Goal: Transaction & Acquisition: Purchase product/service

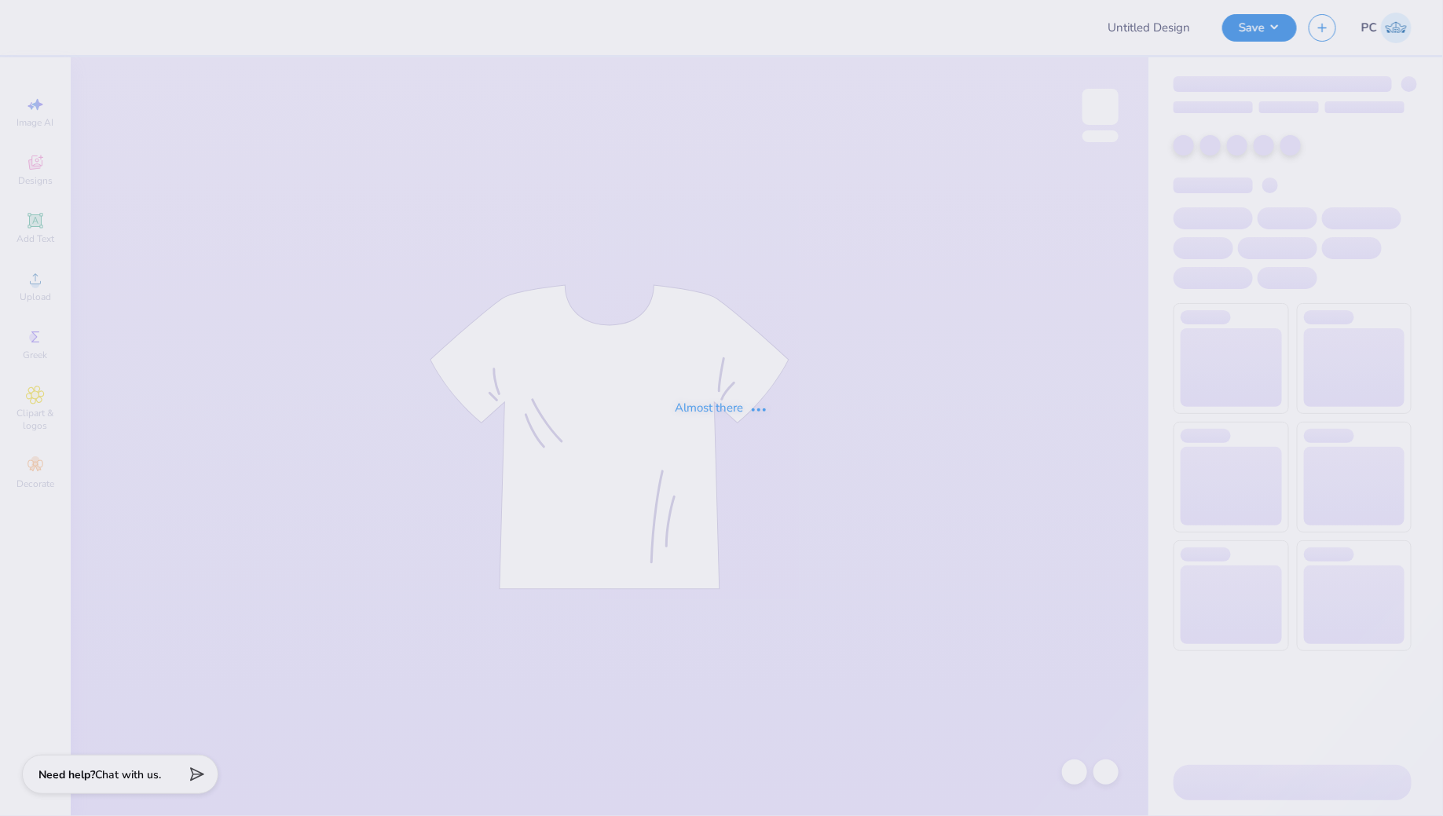
type input "Merch for Alumni Weekend"
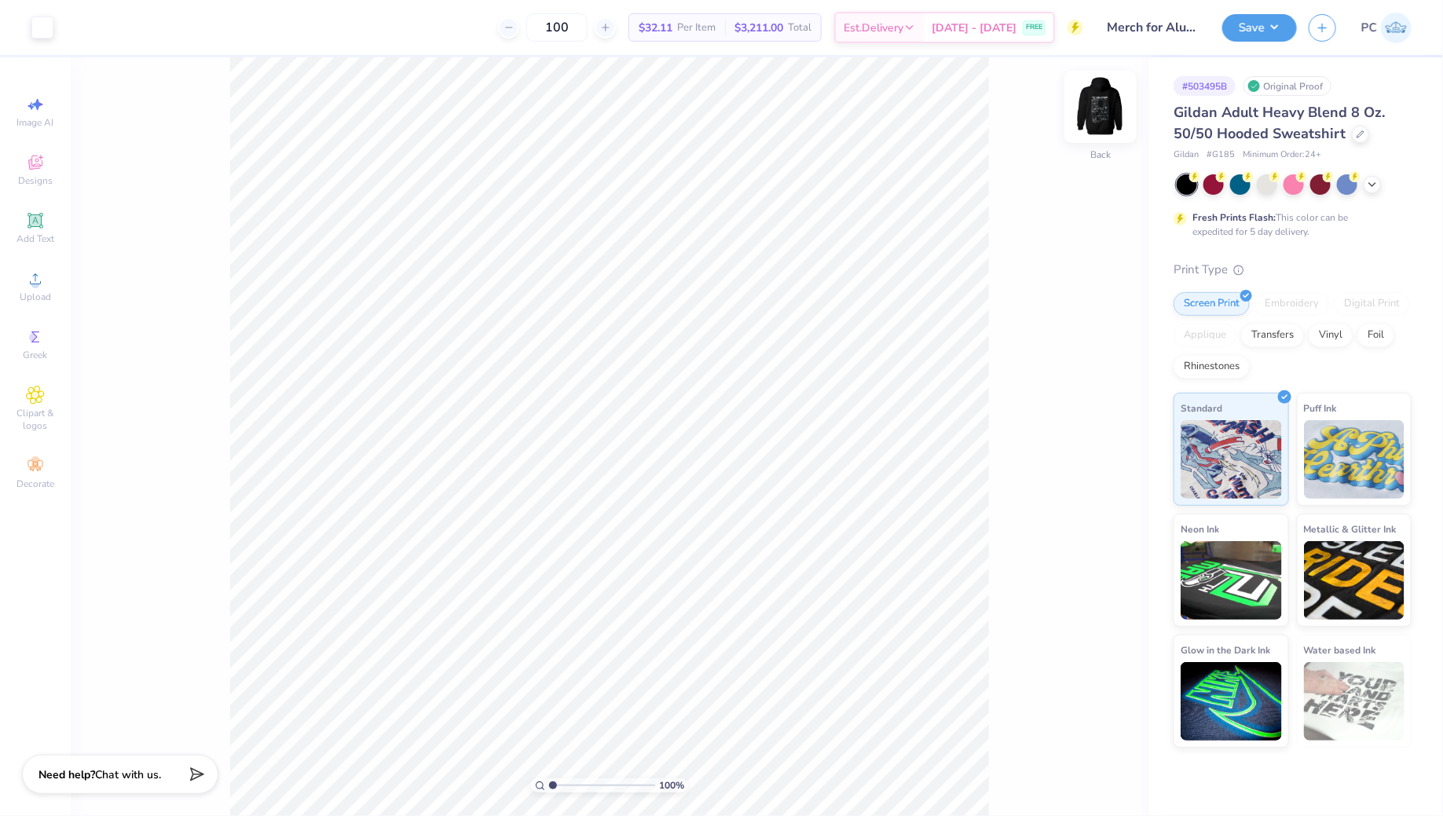
click at [1100, 130] on img at bounding box center [1100, 106] width 63 height 63
click at [1100, 123] on img at bounding box center [1100, 106] width 31 height 31
click at [1282, 331] on div "Transfers" at bounding box center [1272, 333] width 63 height 24
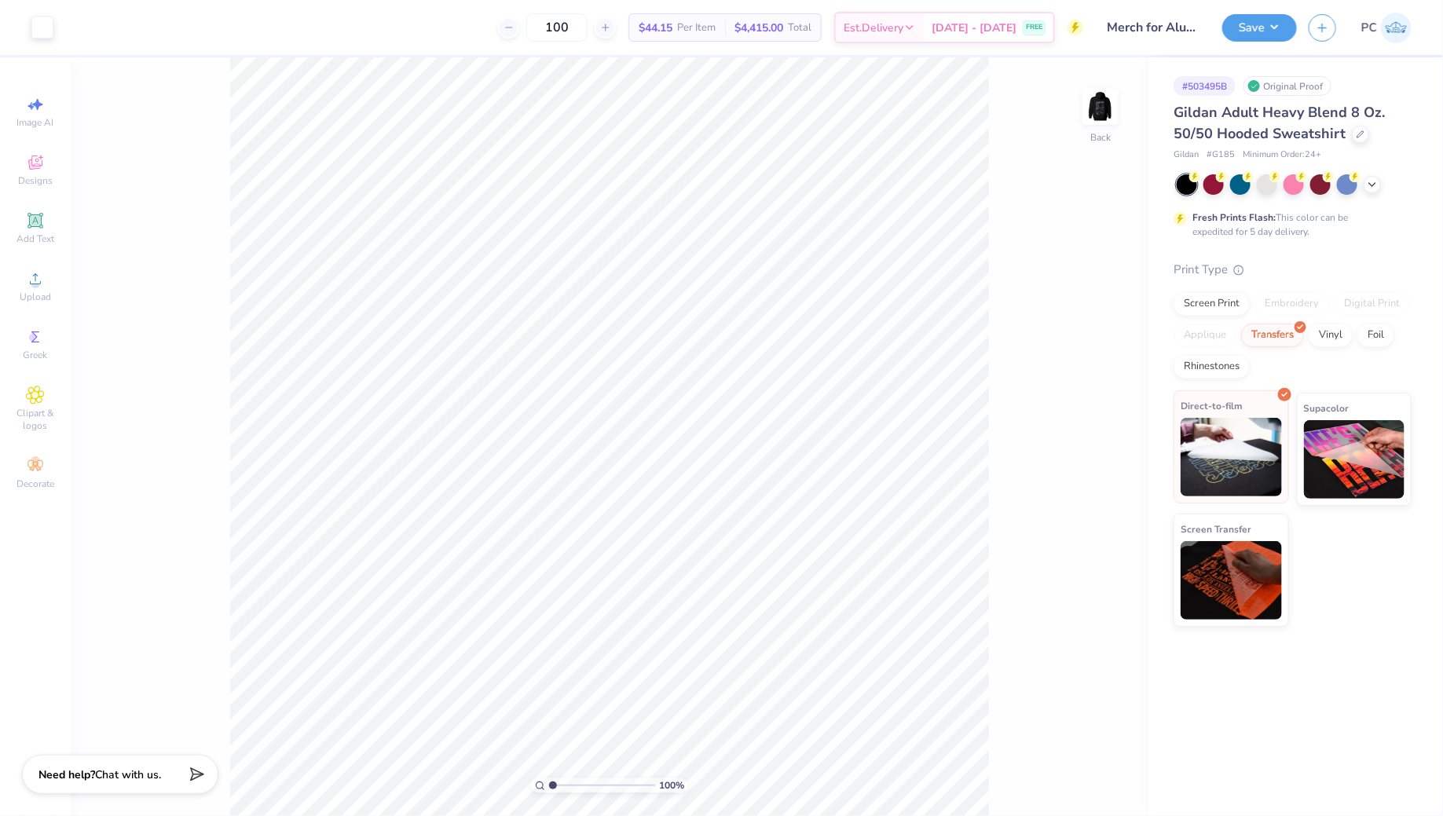
click at [1250, 457] on img at bounding box center [1231, 457] width 101 height 79
click at [588, 30] on input "100" at bounding box center [556, 27] width 61 height 28
type input "1"
type input "70"
click at [1332, 446] on img at bounding box center [1354, 457] width 101 height 79
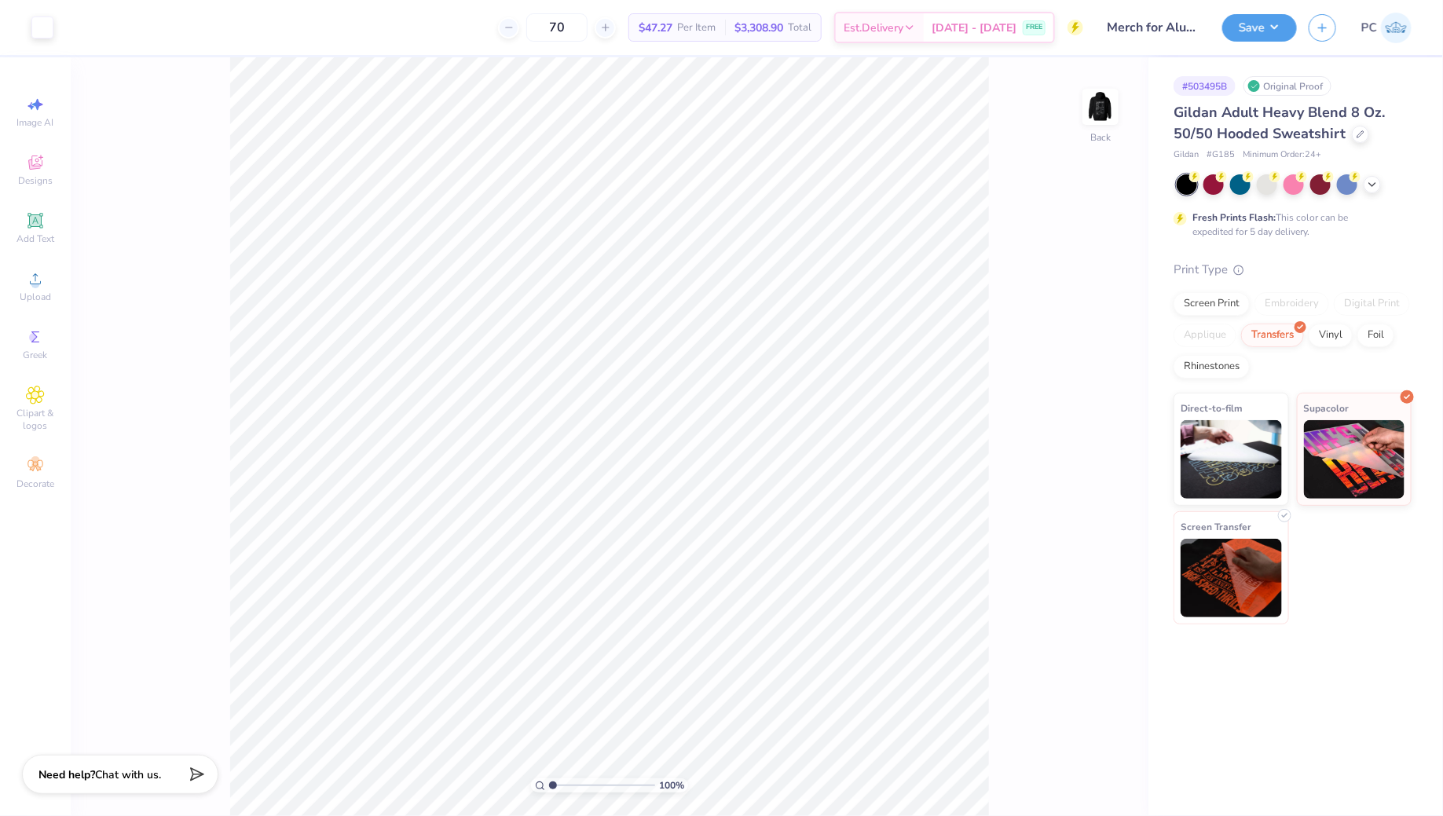
click at [1268, 548] on img at bounding box center [1231, 578] width 101 height 79
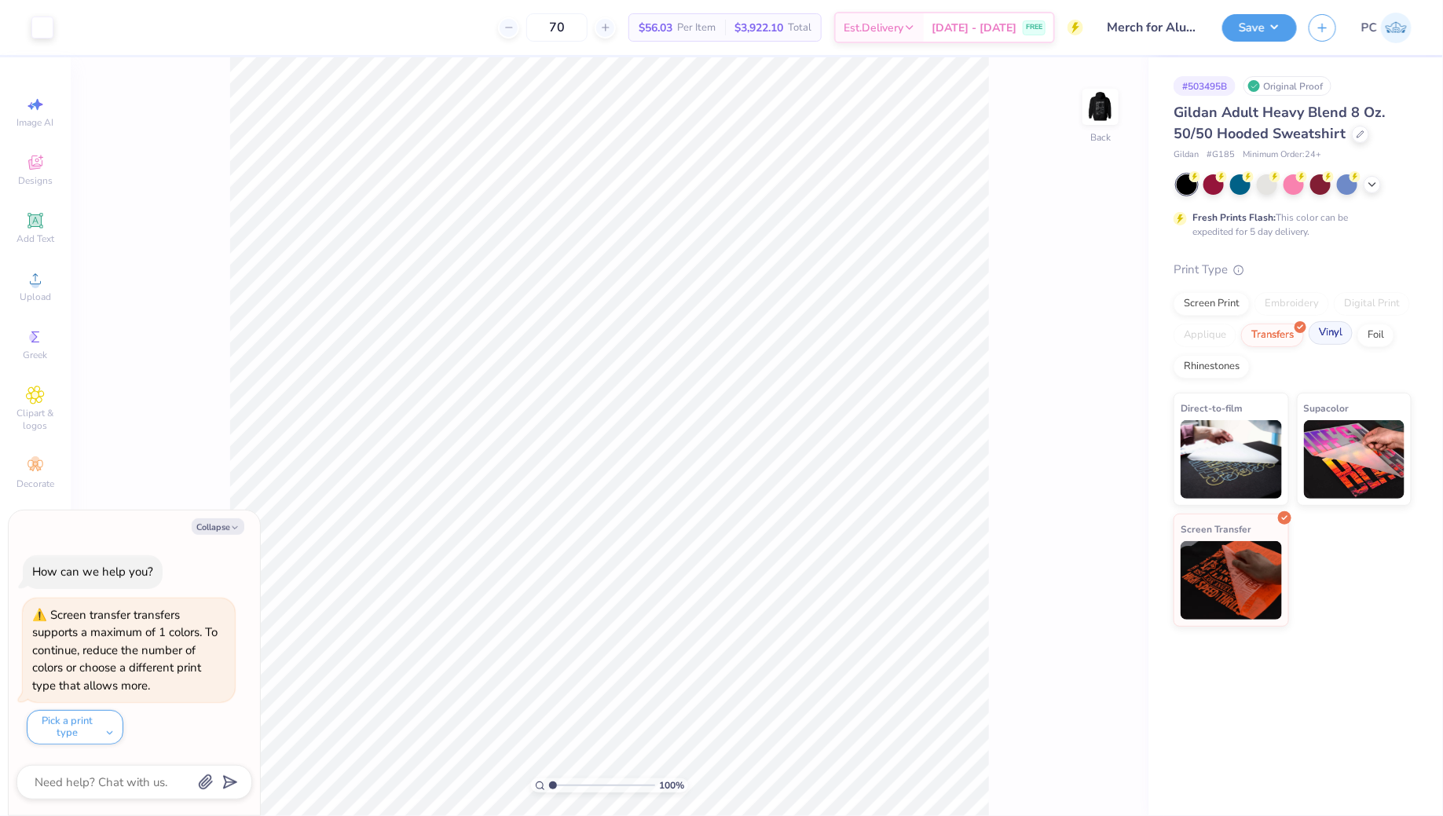
click at [1326, 338] on div "Vinyl" at bounding box center [1331, 333] width 44 height 24
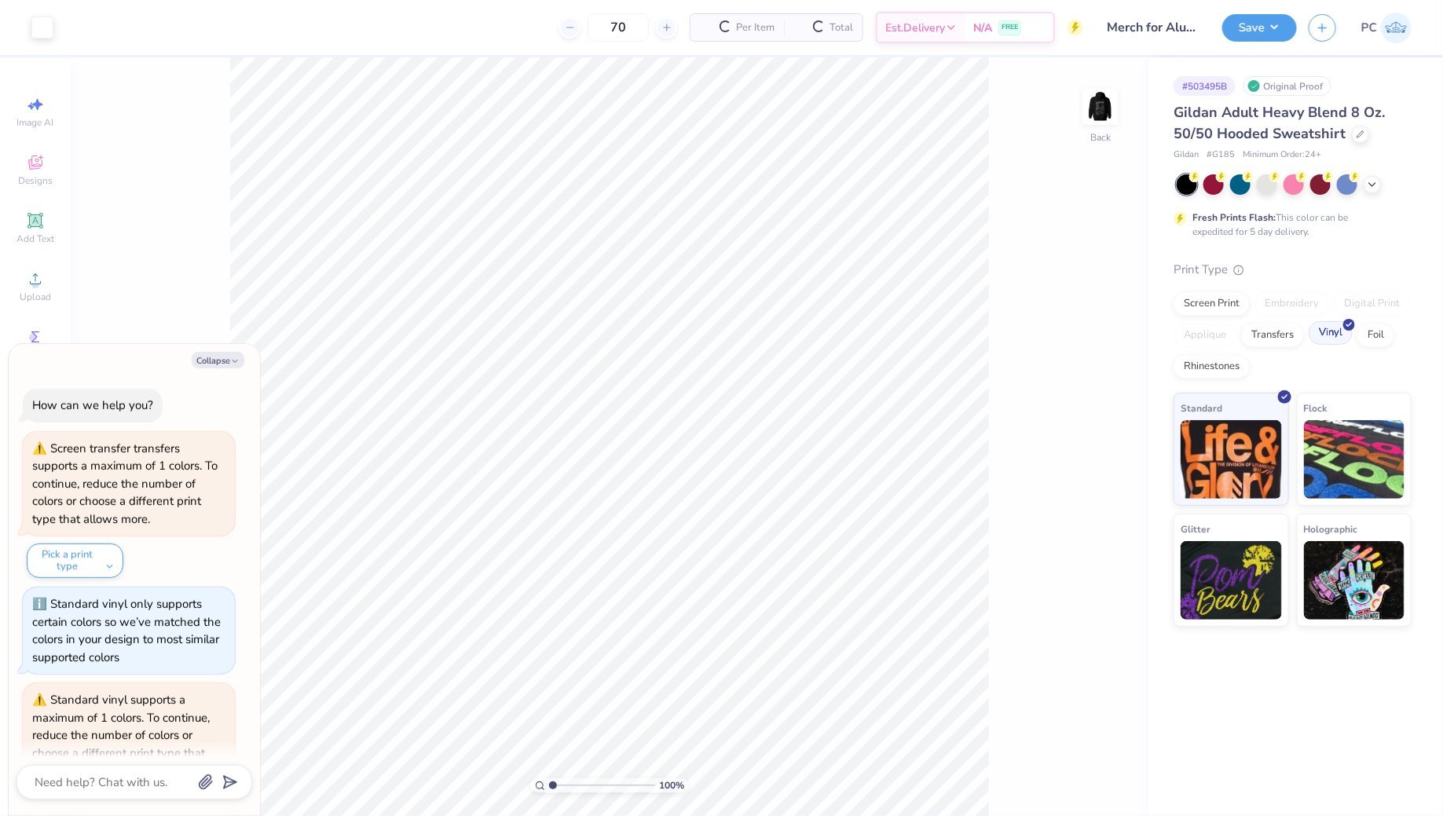
scroll to position [83, 0]
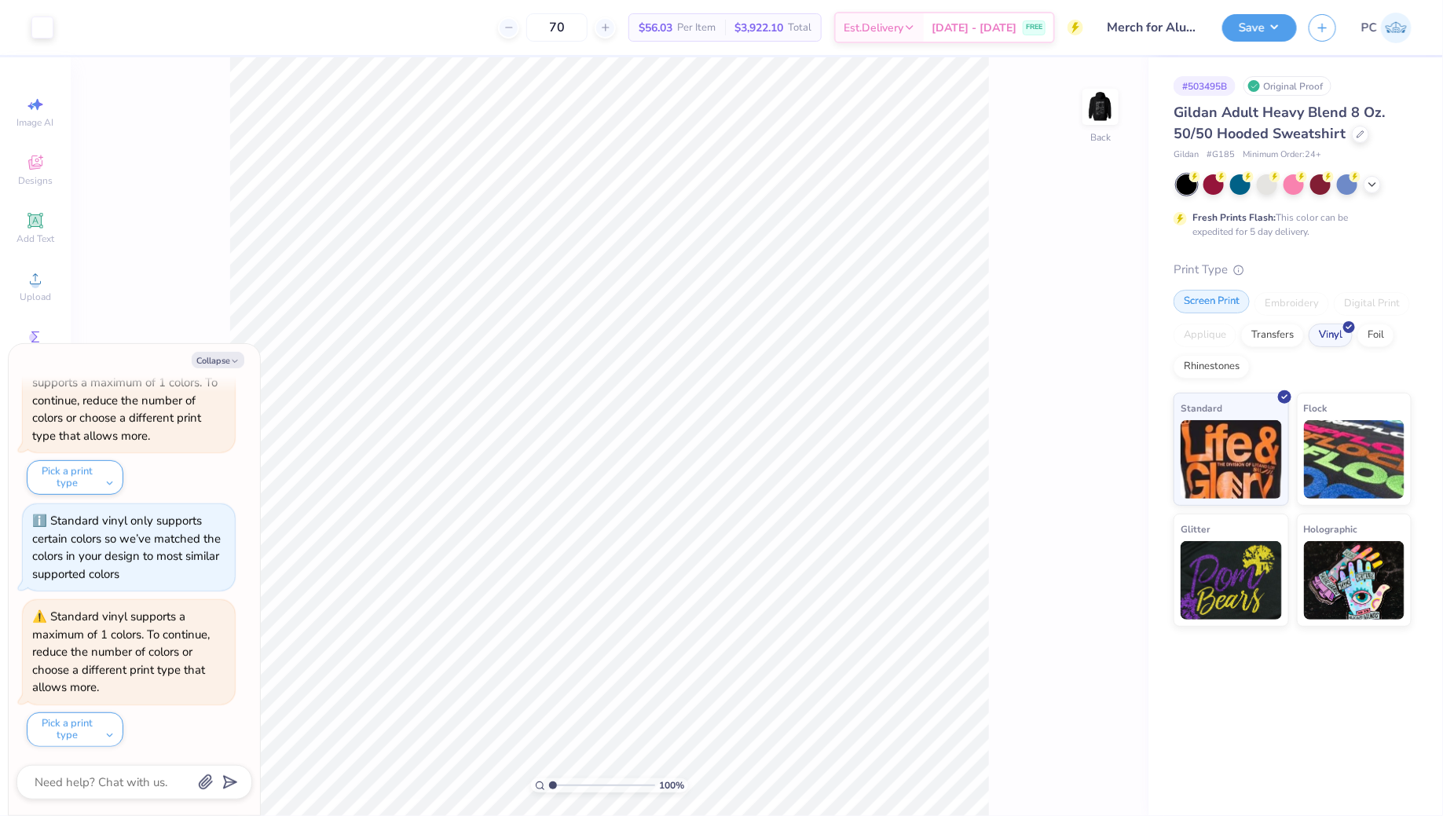
click at [1219, 307] on div "Screen Print" at bounding box center [1212, 302] width 76 height 24
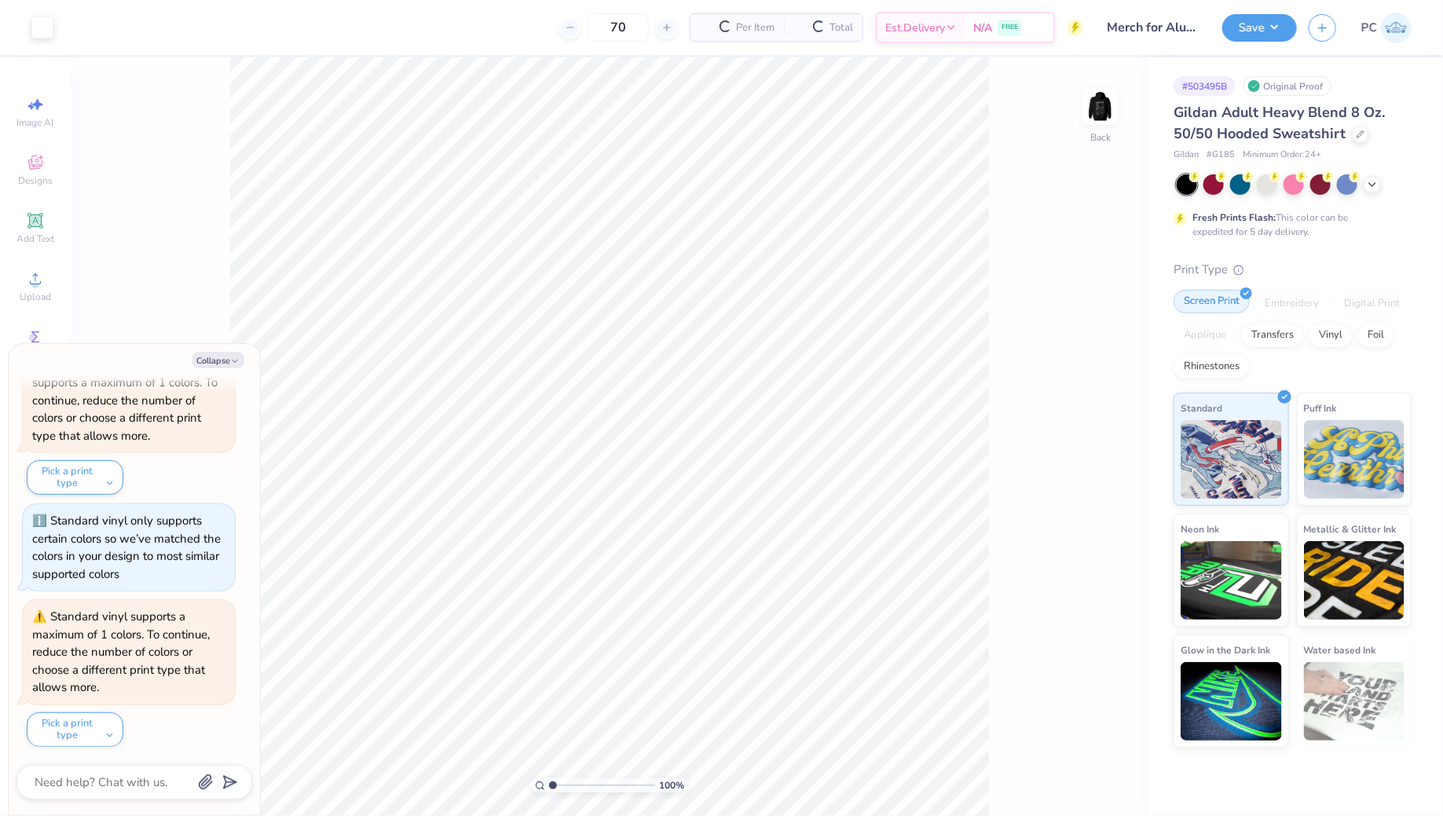
scroll to position [179, 0]
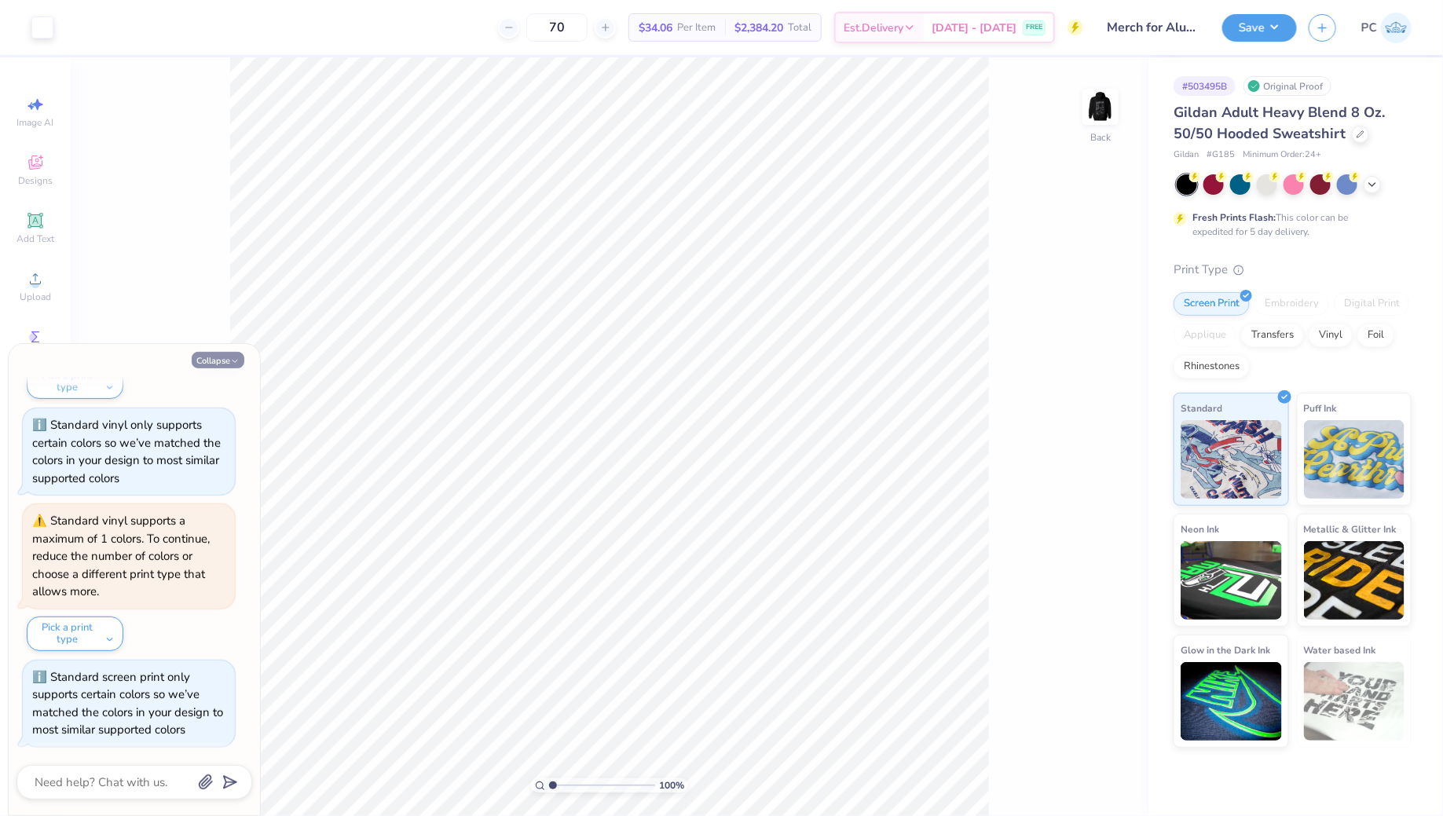
click at [215, 361] on button "Collapse" at bounding box center [218, 360] width 53 height 17
type textarea "x"
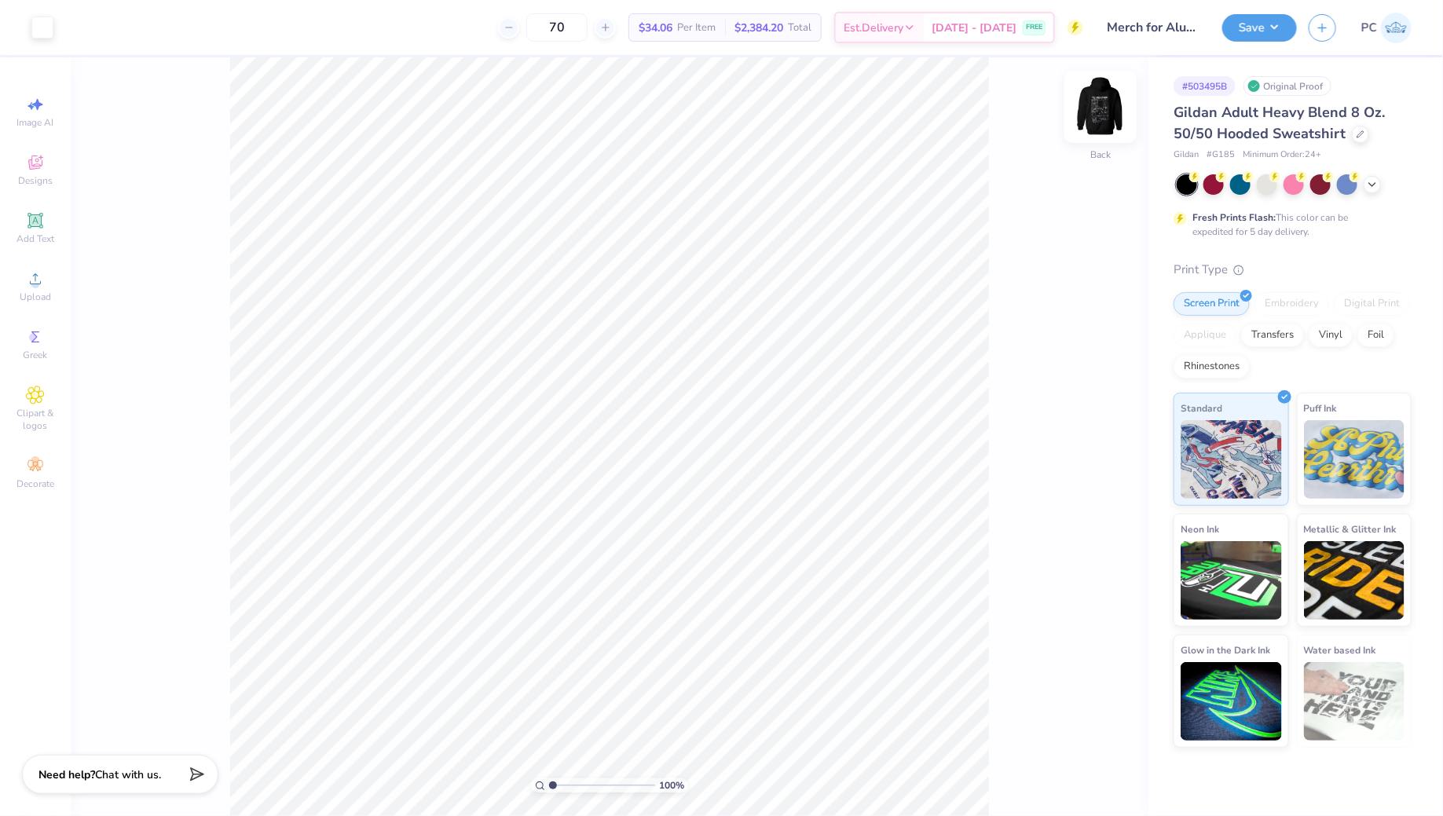
click at [1095, 114] on img at bounding box center [1100, 106] width 63 height 63
click at [1097, 108] on img at bounding box center [1100, 106] width 63 height 63
click at [1092, 106] on img at bounding box center [1100, 106] width 63 height 63
